Goal: Task Accomplishment & Management: Complete application form

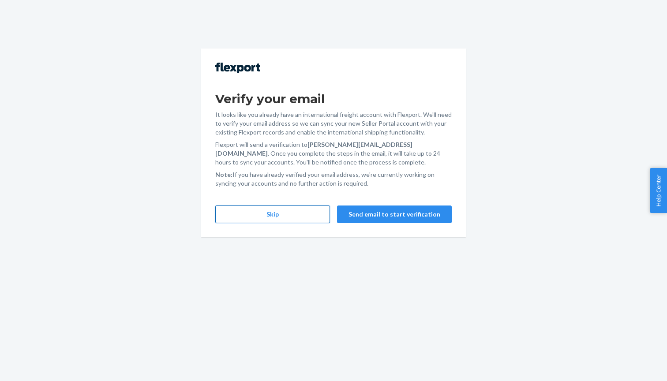
click at [275, 208] on button "Skip" at bounding box center [272, 215] width 115 height 18
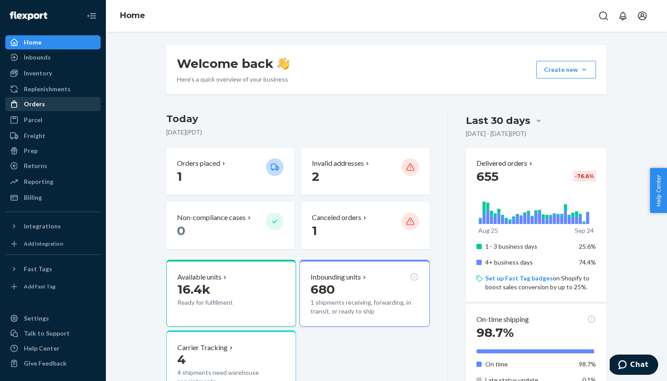
click at [36, 102] on div "Orders" at bounding box center [34, 104] width 21 height 9
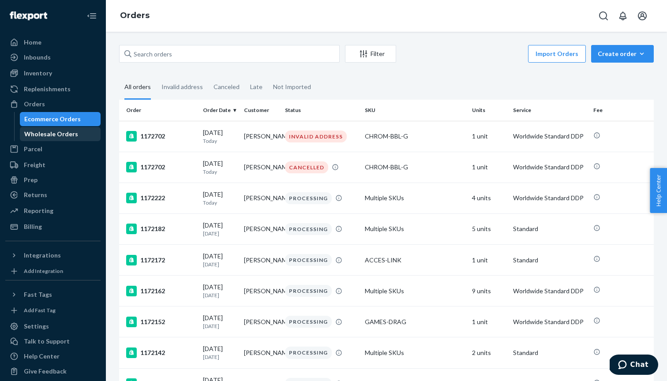
click at [54, 135] on div "Wholesale Orders" at bounding box center [51, 134] width 54 height 9
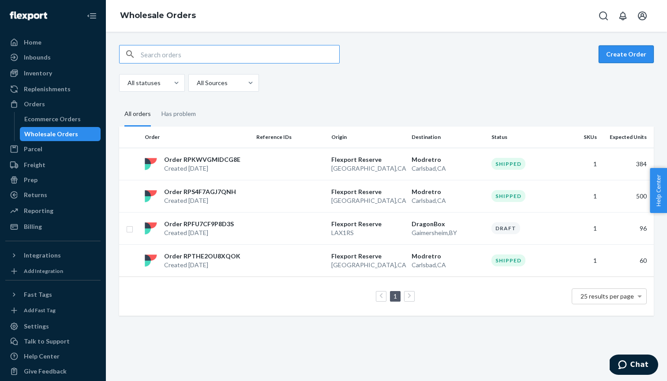
click at [625, 56] on button "Create Order" at bounding box center [626, 54] width 55 height 18
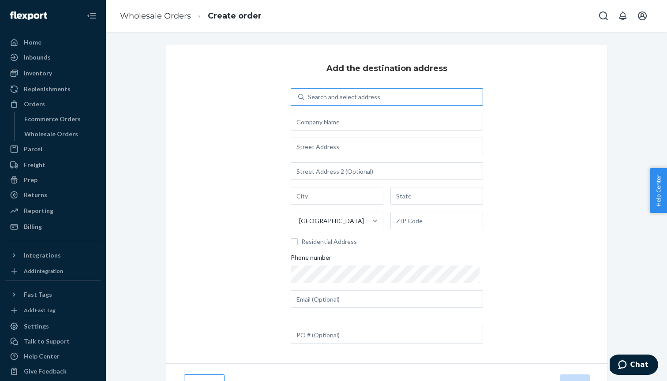
click at [359, 96] on div "Search and select address" at bounding box center [344, 97] width 72 height 9
click at [309, 96] on input "Search and select address" at bounding box center [308, 97] width 1 height 9
type input "g"
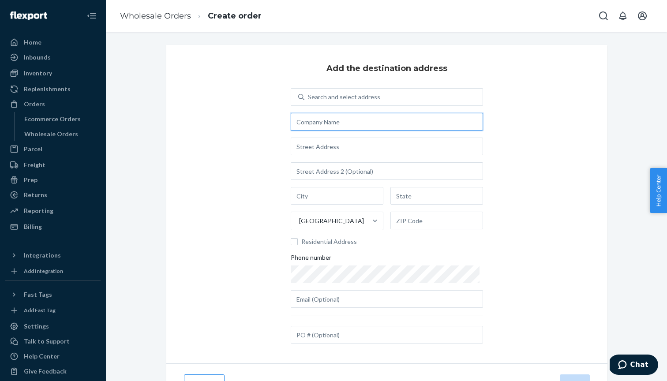
paste input "Grapevine Main Fulfillment Cen"
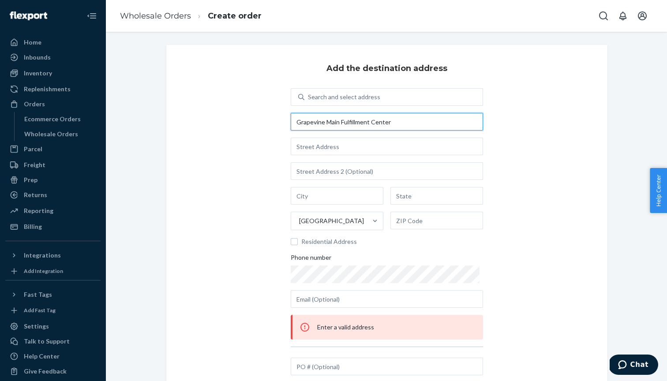
click at [294, 122] on input "Grapevine Main Fulfillment Center" at bounding box center [387, 122] width 192 height 18
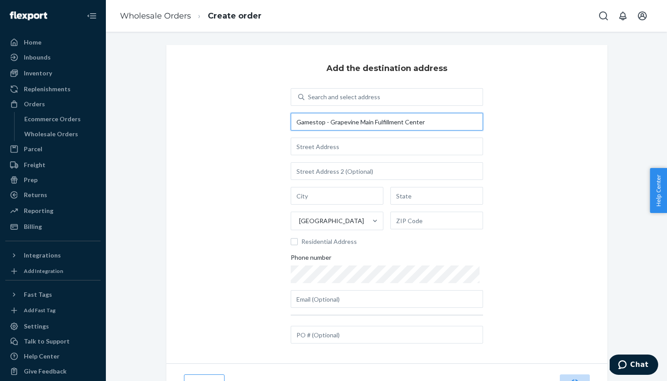
type input "Gamestop - Grapevine Main Fulfillment Center"
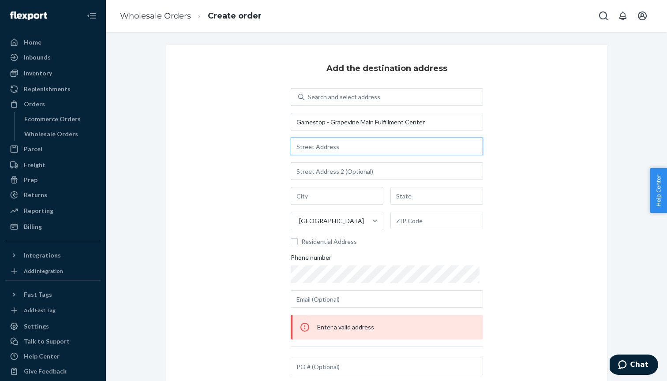
paste input "[STREET_ADDRESS]"
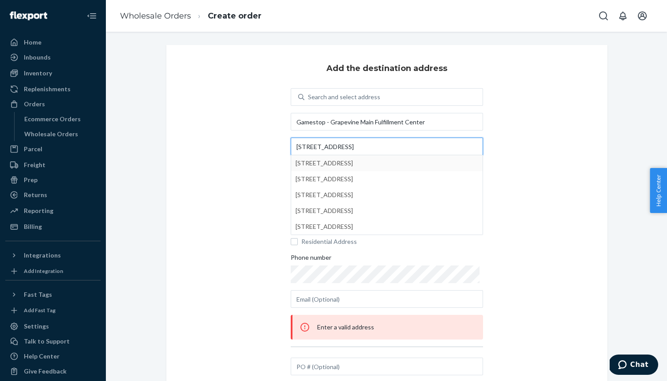
type input "[STREET_ADDRESS]"
type input "Grapevine"
type input "[GEOGRAPHIC_DATA]"
type input "76051"
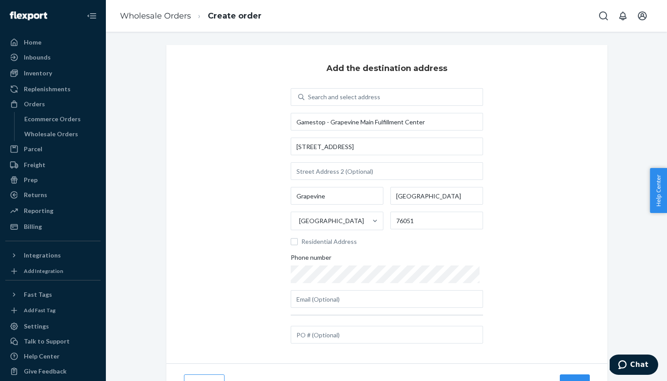
click at [359, 290] on div "Search and select address Gamestop - Grapevine Main Fulfillment Center [STREET_…" at bounding box center [387, 198] width 192 height 220
paste input "9513756241"
type input "9513756241"
paste input "[EMAIL_ADDRESS][DOMAIN_NAME]"
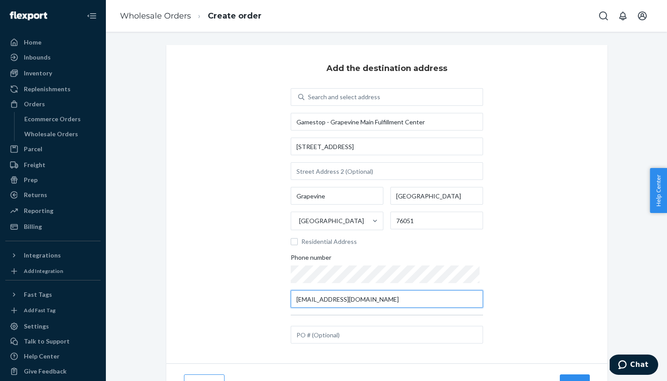
type input "[EMAIL_ADDRESS][DOMAIN_NAME]"
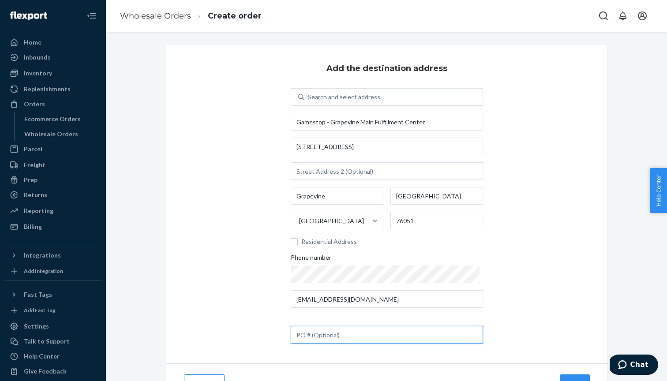
click at [342, 336] on input "text" at bounding box center [387, 335] width 192 height 18
paste input "4500047968"
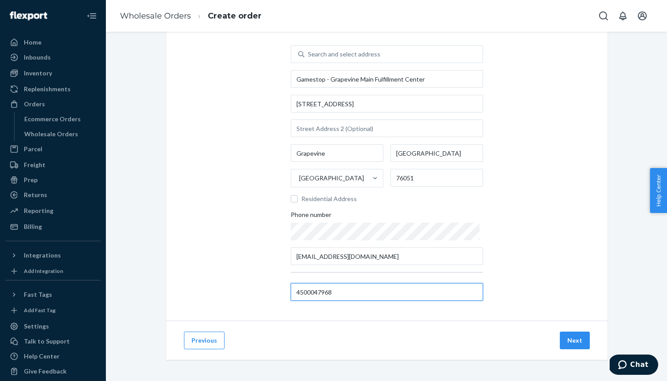
scroll to position [43, 0]
type input "4500047968"
click at [572, 339] on button "Next" at bounding box center [575, 341] width 30 height 18
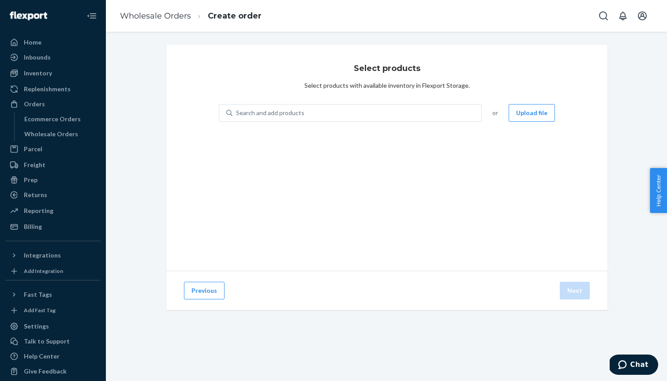
scroll to position [0, 0]
click at [312, 112] on div "Search and add products" at bounding box center [356, 113] width 249 height 16
click at [237, 112] on input "Search and add products" at bounding box center [236, 113] width 1 height 9
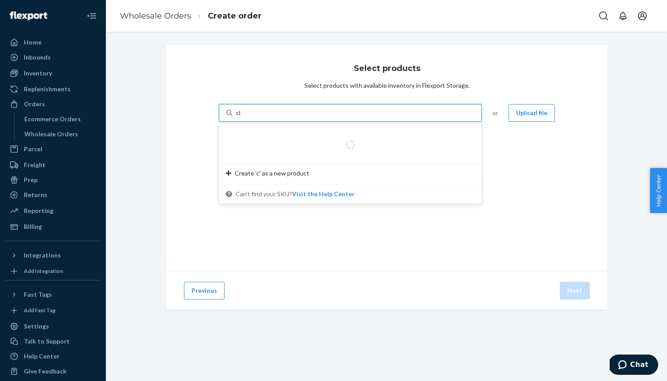
type input "cld"
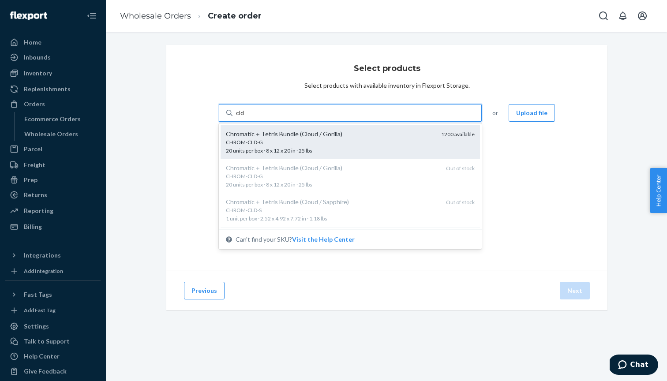
click at [253, 138] on div "Chromatic + Tetris Bundle (Cloud / Gorilla)" at bounding box center [330, 134] width 208 height 9
click at [245, 117] on input "cld" at bounding box center [240, 113] width 9 height 9
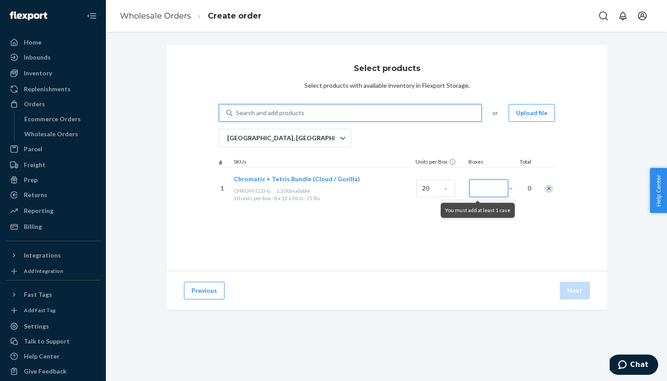
click at [484, 191] on input "Number of boxes" at bounding box center [488, 189] width 39 height 18
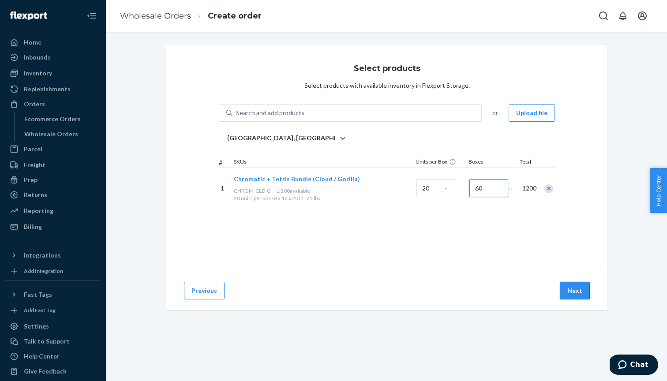
type input "60"
click at [574, 289] on button "Next" at bounding box center [575, 291] width 30 height 18
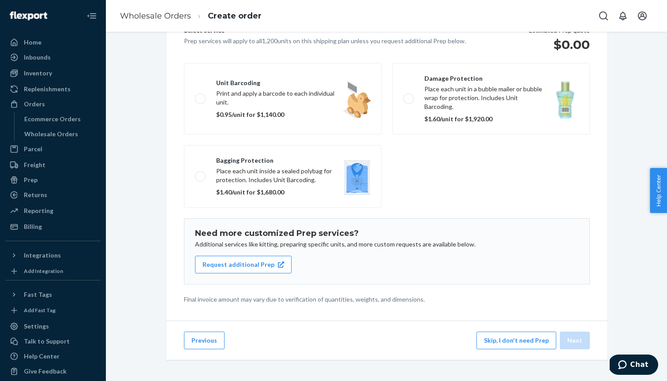
scroll to position [75, 0]
click at [514, 344] on button "Skip, I don't need Prep" at bounding box center [516, 341] width 80 height 18
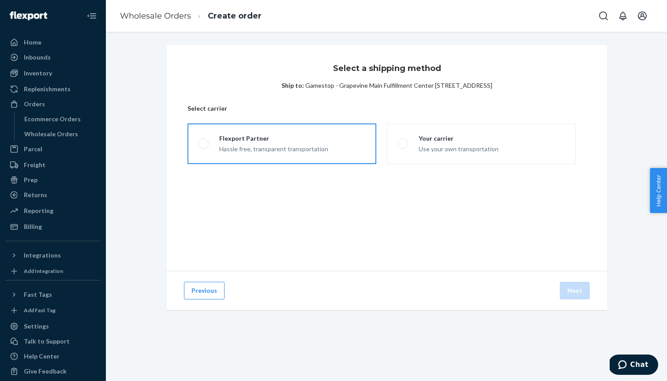
click at [219, 139] on div "Flexport Partner" at bounding box center [273, 138] width 109 height 9
click at [204, 141] on input "Flexport Partner Hassle free, transparent transportation" at bounding box center [201, 144] width 6 height 6
radio input "true"
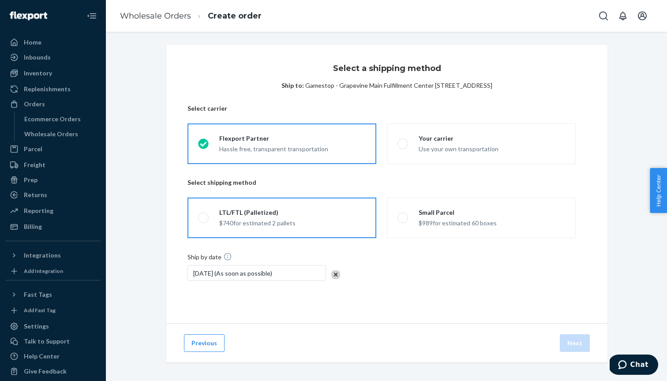
click at [210, 221] on div "LTL/FTL (Palletized) $740 for estimated 2 pallets" at bounding box center [252, 217] width 87 height 19
click at [204, 221] on input "LTL/FTL (Palletized) $740 for estimated 2 pallets" at bounding box center [201, 218] width 6 height 6
radio input "true"
click at [570, 340] on button "Next" at bounding box center [575, 343] width 30 height 18
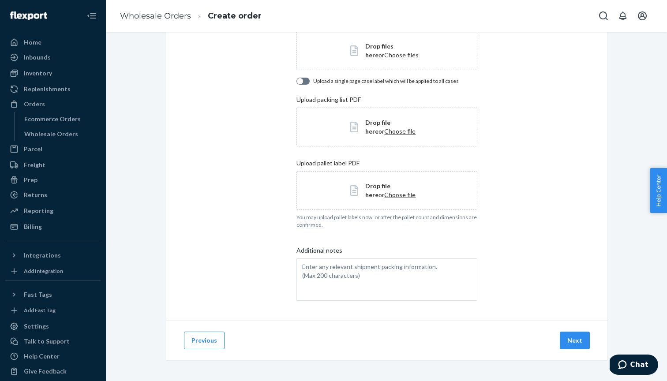
scroll to position [101, 0]
click at [569, 337] on button "Next" at bounding box center [575, 341] width 30 height 18
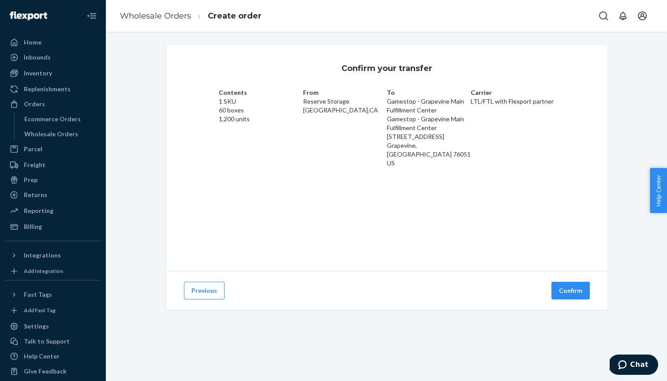
scroll to position [0, 0]
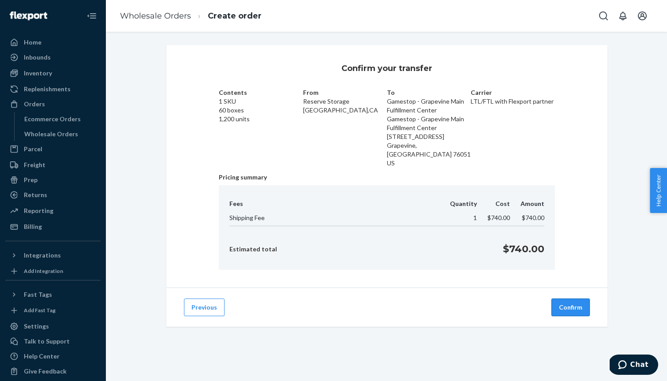
click at [569, 300] on button "Confirm" at bounding box center [570, 308] width 38 height 18
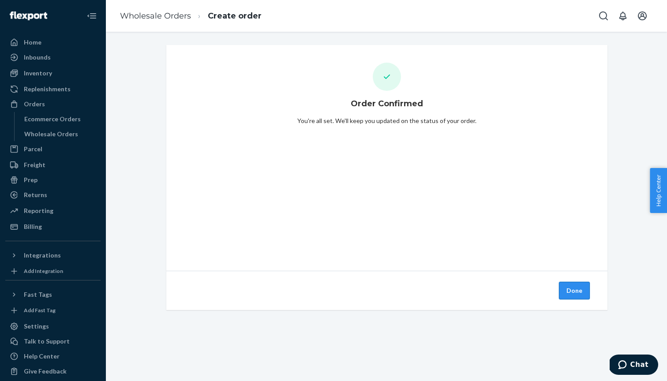
click at [573, 289] on button "Done" at bounding box center [574, 291] width 31 height 18
